Goal: Download file/media

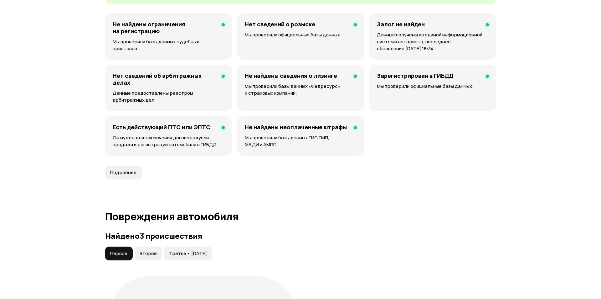
scroll to position [564, 0]
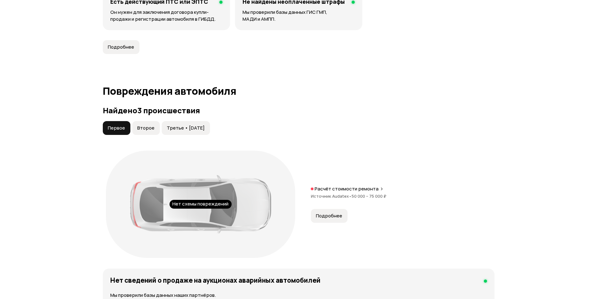
click at [358, 193] on div "Расчёт стоимости ремонта Источник Audatex • 50 000 – 75 000 ₽" at bounding box center [403, 195] width 184 height 20
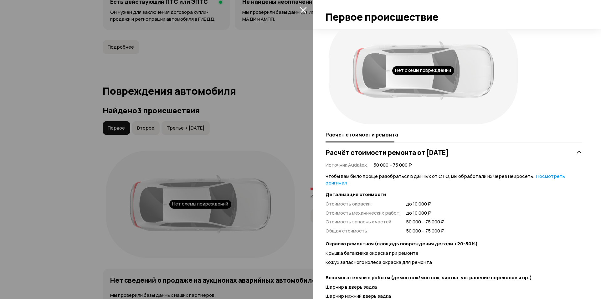
scroll to position [0, 0]
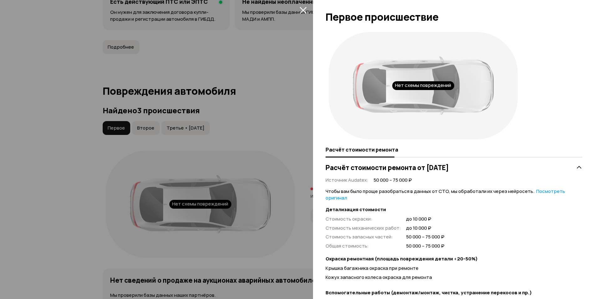
click at [301, 5] on div at bounding box center [300, 149] width 601 height 299
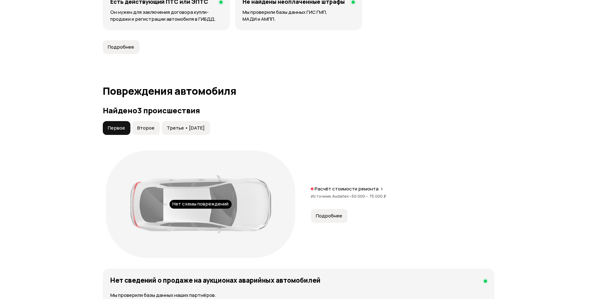
click at [152, 127] on span "Второе" at bounding box center [145, 128] width 17 height 6
click at [340, 193] on span "•" at bounding box center [341, 196] width 3 height 6
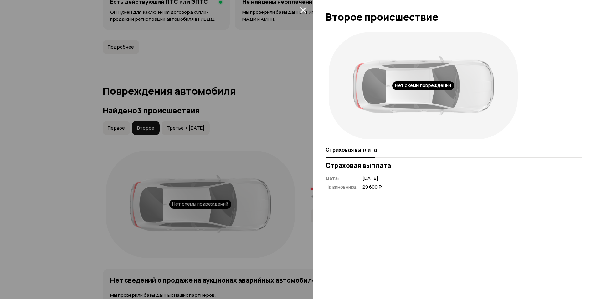
click at [305, 8] on icon "закрыть" at bounding box center [303, 10] width 7 height 7
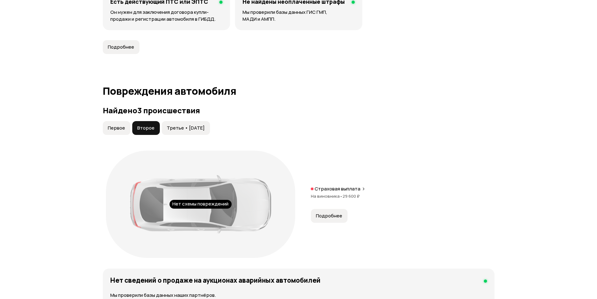
click at [326, 218] on span "Подробнее" at bounding box center [329, 215] width 26 height 6
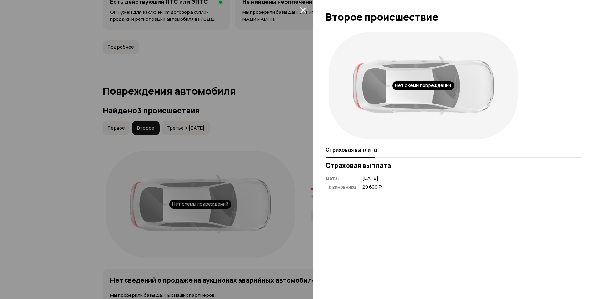
click at [301, 9] on icon "закрыть" at bounding box center [303, 10] width 7 height 7
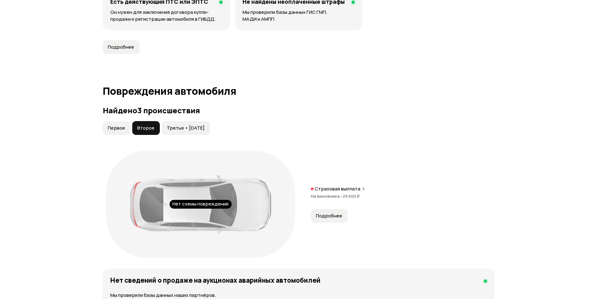
click at [195, 126] on span "Третье • [DATE]" at bounding box center [186, 128] width 38 height 6
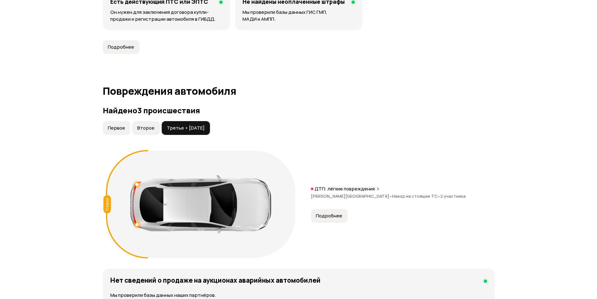
click at [335, 215] on span "Подробнее" at bounding box center [329, 215] width 26 height 6
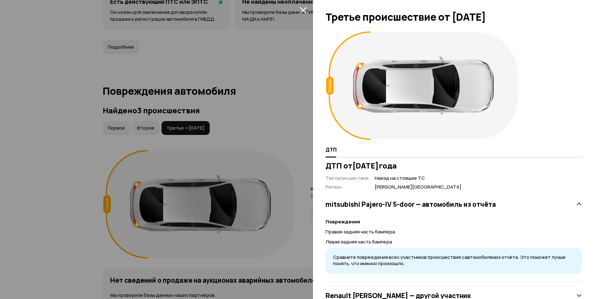
click at [301, 9] on icon "закрыть" at bounding box center [303, 10] width 7 height 7
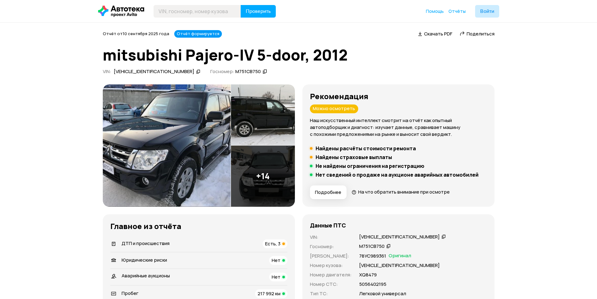
click at [430, 37] on span "Скачать PDF" at bounding box center [438, 33] width 28 height 7
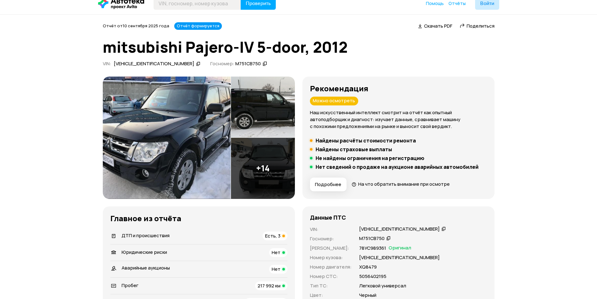
scroll to position [63, 0]
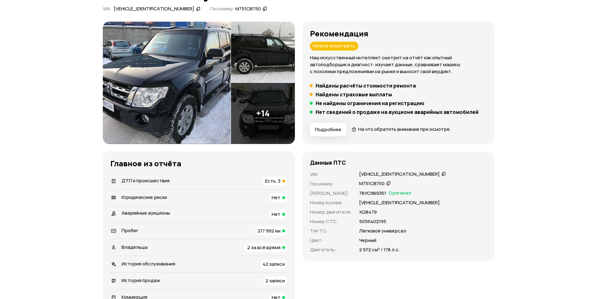
click at [392, 174] on div "[VEHICLE_IDENTIFICATION_NUMBER]" at bounding box center [399, 174] width 81 height 7
click at [164, 71] on img at bounding box center [167, 83] width 128 height 122
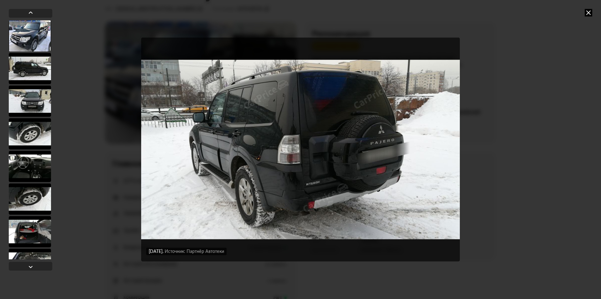
click at [587, 13] on icon at bounding box center [589, 13] width 8 height 8
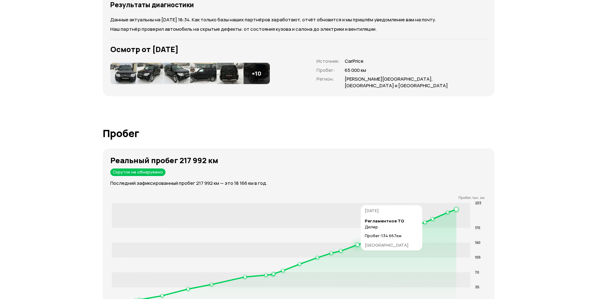
scroll to position [814, 0]
